Goal: Book appointment/travel/reservation

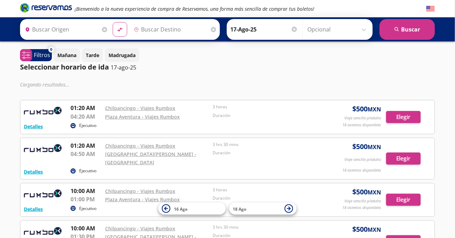
type input "Chilpancingo, [GEOGRAPHIC_DATA]"
type input "[GEOGRAPHIC_DATA], [GEOGRAPHIC_DATA]"
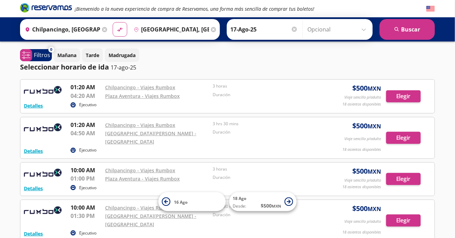
click at [179, 32] on input "[GEOGRAPHIC_DATA], [GEOGRAPHIC_DATA]" at bounding box center [170, 29] width 78 height 17
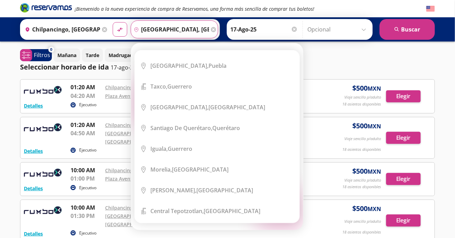
scroll to position [143, 0]
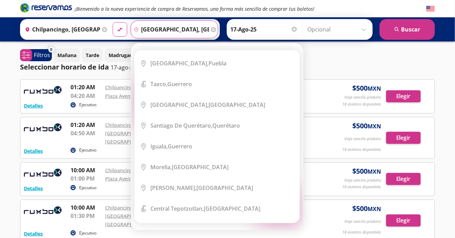
click at [219, 67] on li "City Icon [GEOGRAPHIC_DATA], [GEOGRAPHIC_DATA]" at bounding box center [217, 63] width 164 height 21
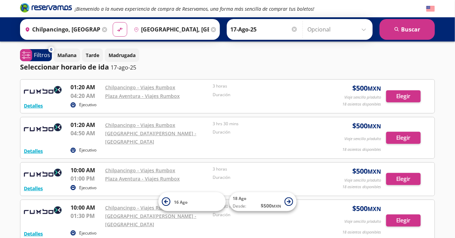
click at [415, 31] on button "search [GEOGRAPHIC_DATA]" at bounding box center [406, 29] width 55 height 21
type input "Chilpancingo, [GEOGRAPHIC_DATA]"
type input "[GEOGRAPHIC_DATA], [GEOGRAPHIC_DATA]"
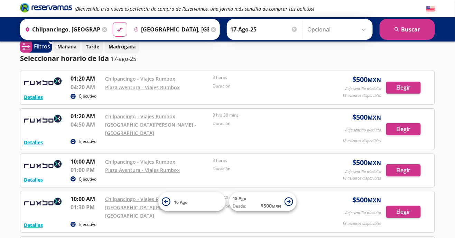
scroll to position [83, 0]
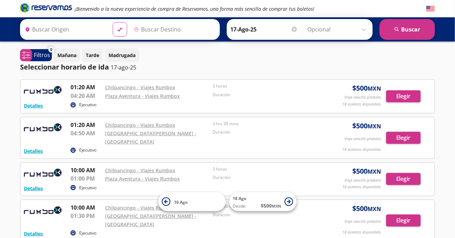
type input "Chilpancingo, [GEOGRAPHIC_DATA]"
type input "[GEOGRAPHIC_DATA], [GEOGRAPHIC_DATA]"
